Goal: Information Seeking & Learning: Understand process/instructions

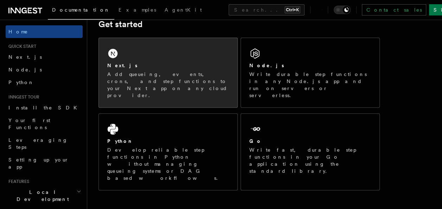
scroll to position [110, 0]
click at [130, 63] on div "Next.js" at bounding box center [168, 64] width 122 height 7
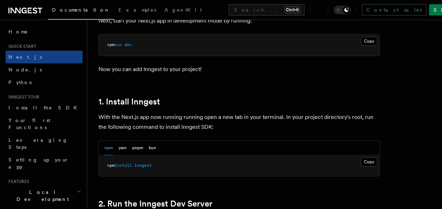
scroll to position [323, 0]
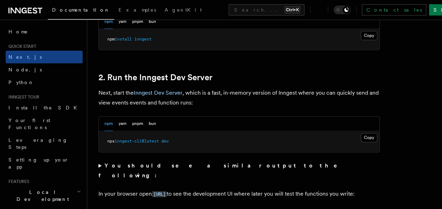
scroll to position [450, 0]
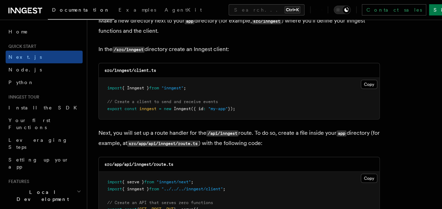
scroll to position [888, 0]
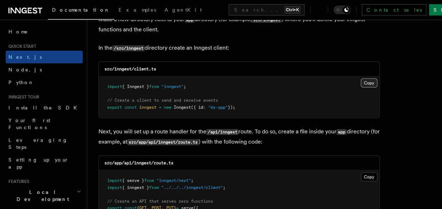
click at [369, 82] on button "Copy Copied" at bounding box center [369, 82] width 17 height 9
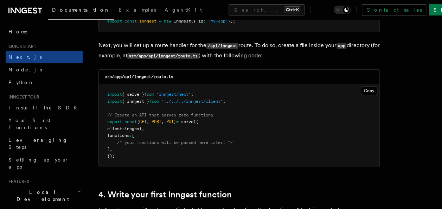
scroll to position [974, 0]
click at [245, 95] on pre "import { serve } from "inngest/next" ; import { inngest } from "../../../innges…" at bounding box center [239, 125] width 280 height 83
